Goal: Information Seeking & Learning: Learn about a topic

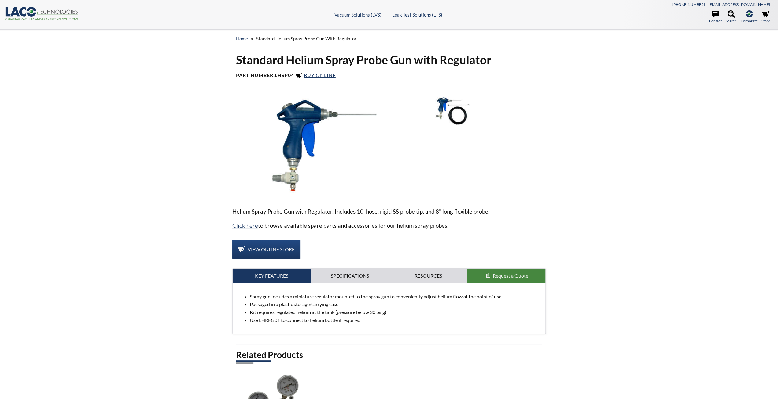
select select "Language Translate Widget"
click at [455, 120] on img at bounding box center [450, 110] width 60 height 33
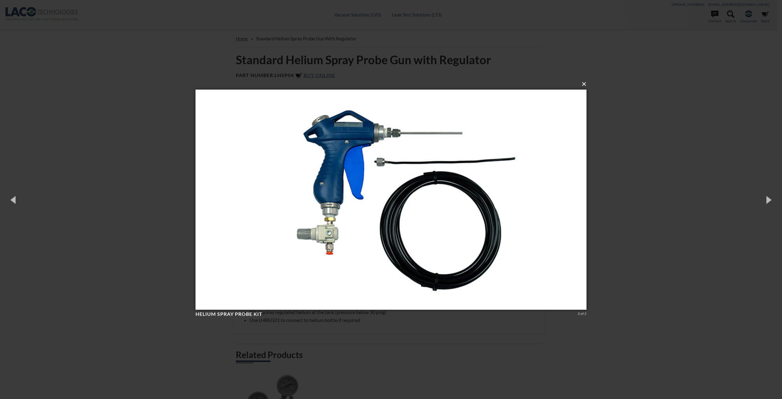
click at [584, 85] on button "×" at bounding box center [392, 83] width 391 height 13
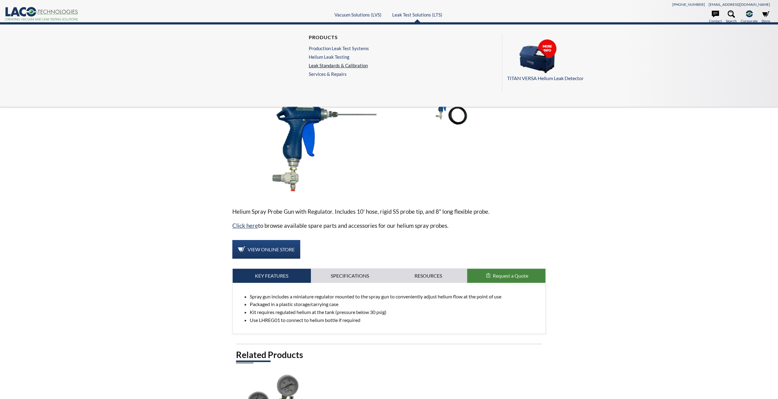
click at [345, 65] on link "Leak Standards & Calibration" at bounding box center [339, 65] width 60 height 5
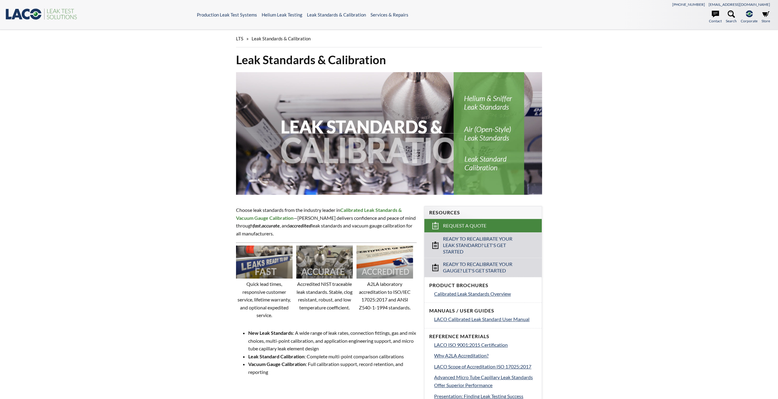
select select "Language Translate Widget"
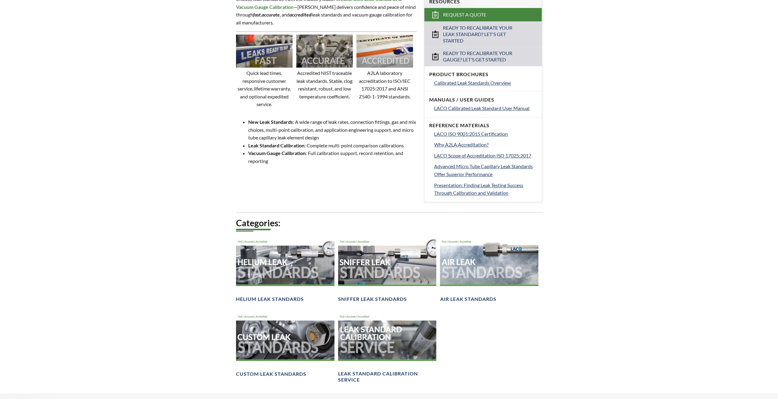
scroll to position [153, 0]
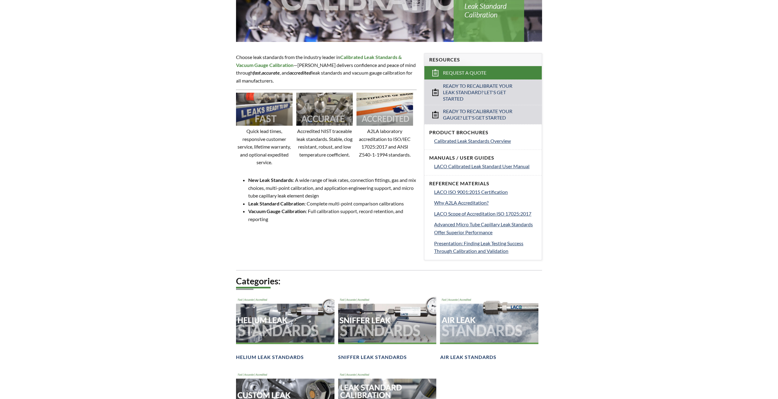
click at [319, 112] on img at bounding box center [324, 109] width 57 height 33
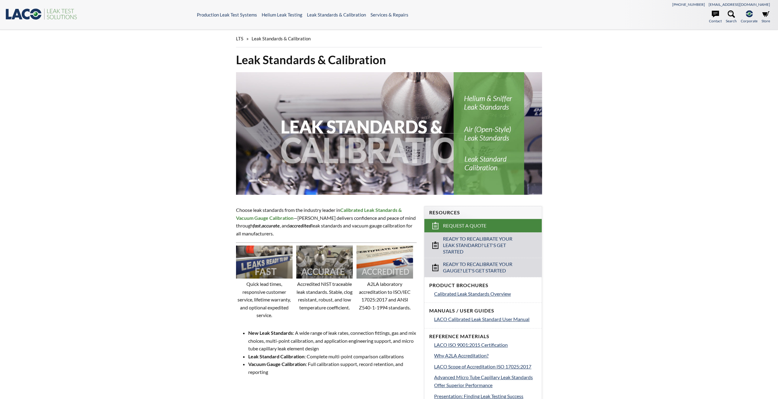
select select "Language Translate Widget"
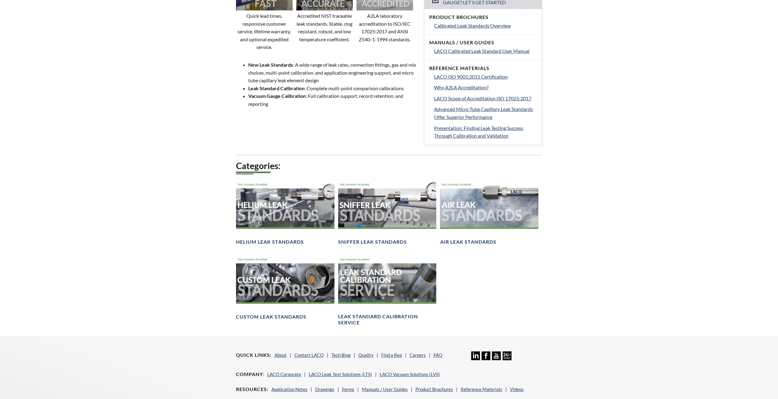
scroll to position [275, 0]
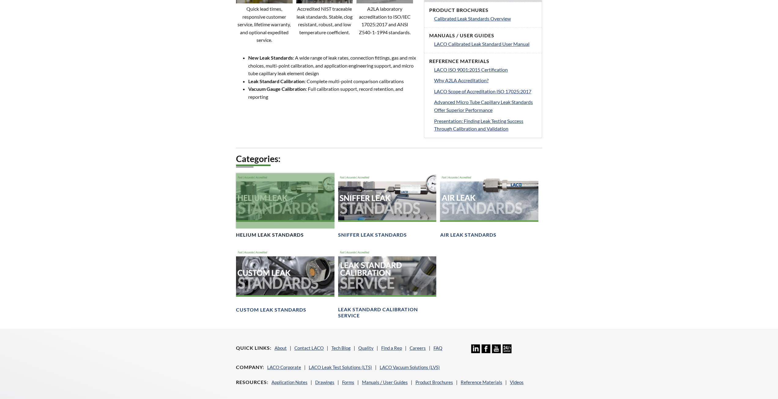
click at [276, 207] on div at bounding box center [285, 200] width 98 height 55
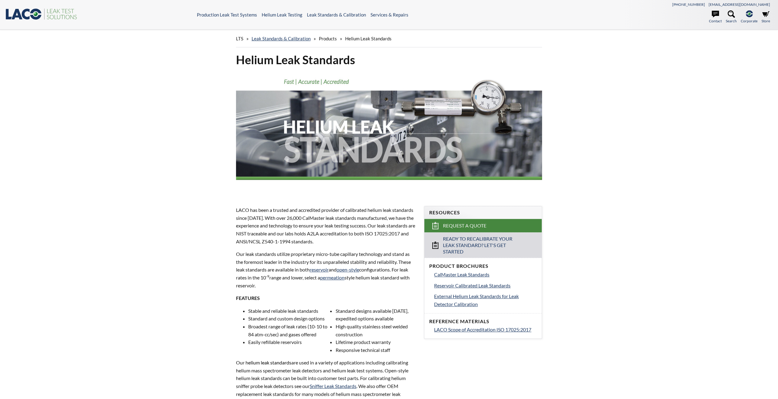
select select "Language Translate Widget"
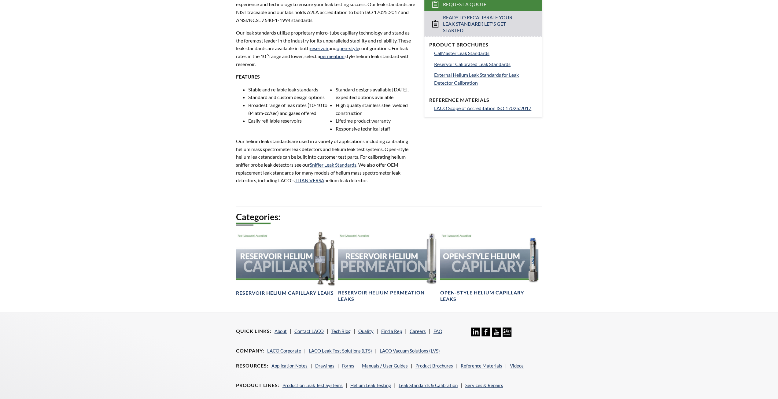
scroll to position [153, 0]
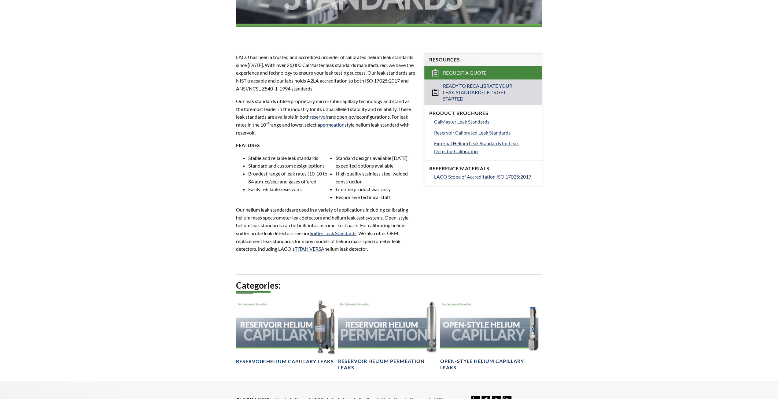
click at [346, 117] on link "open-style" at bounding box center [347, 117] width 23 height 6
click at [321, 118] on link "reservoir" at bounding box center [318, 117] width 19 height 6
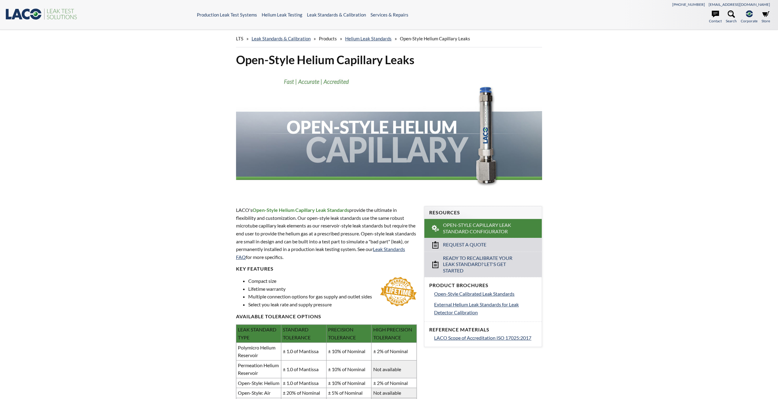
select select "Language Translate Widget"
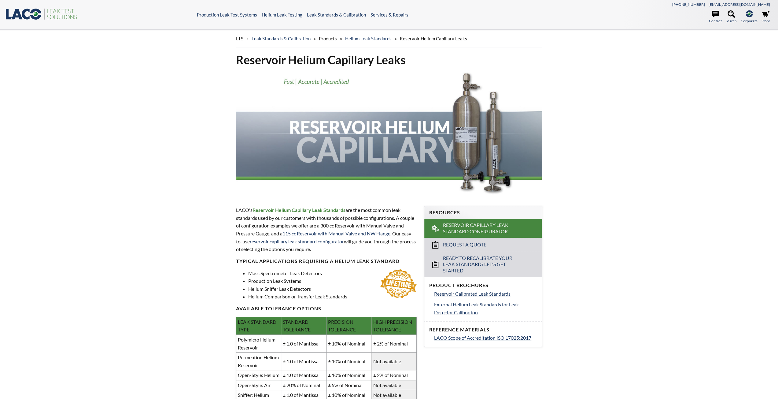
select select "Language Translate Widget"
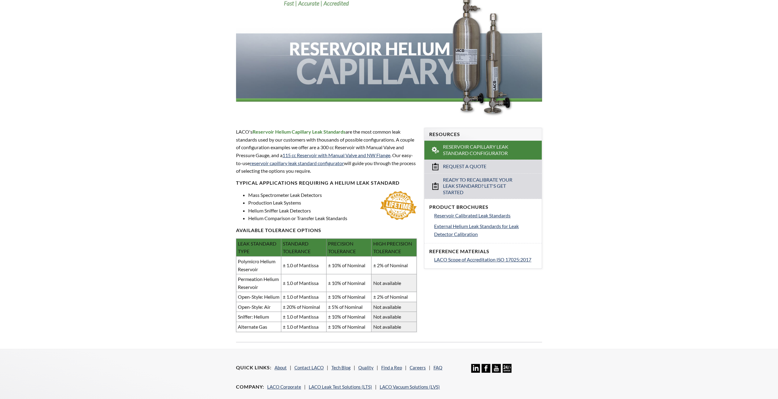
scroll to position [92, 0]
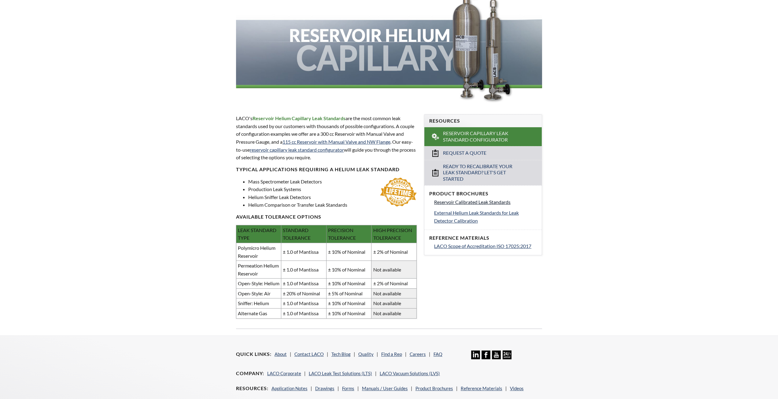
click at [462, 201] on span "Reservoir Calibrated Leak Standards" at bounding box center [472, 202] width 76 height 6
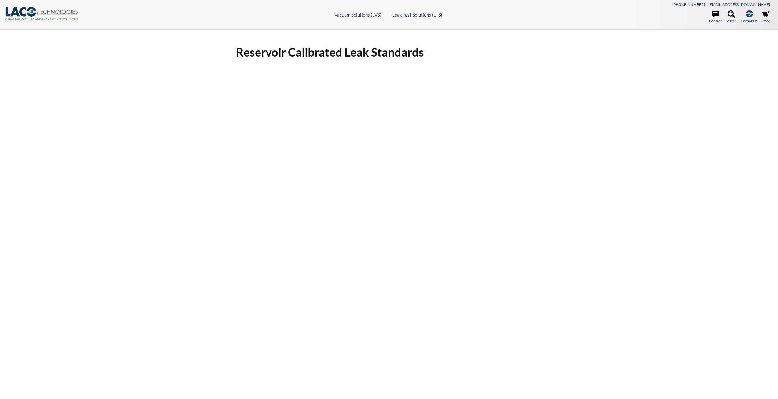
select select "Language Translate Widget"
